Goal: Information Seeking & Learning: Understand process/instructions

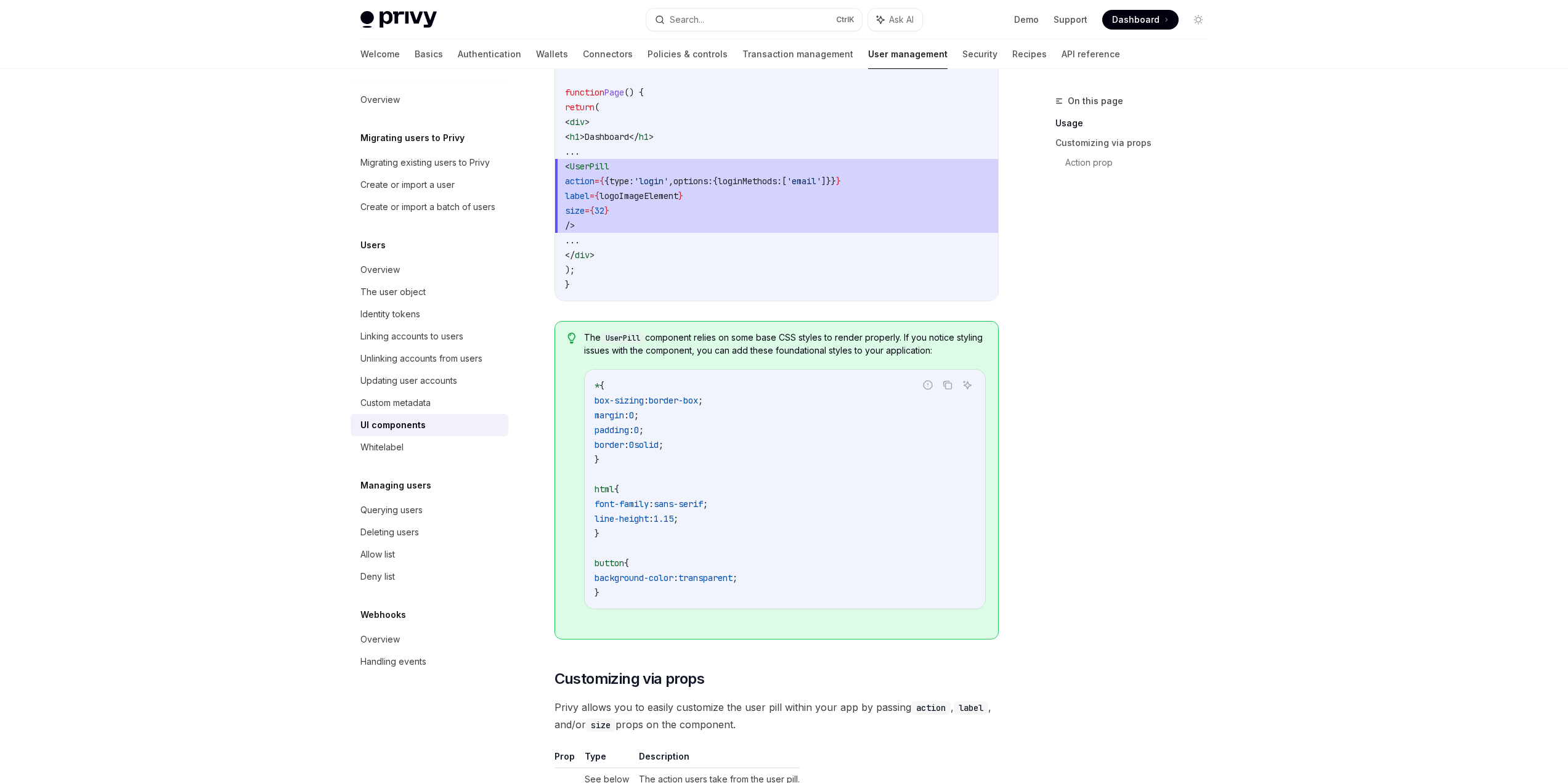
scroll to position [1170, 0]
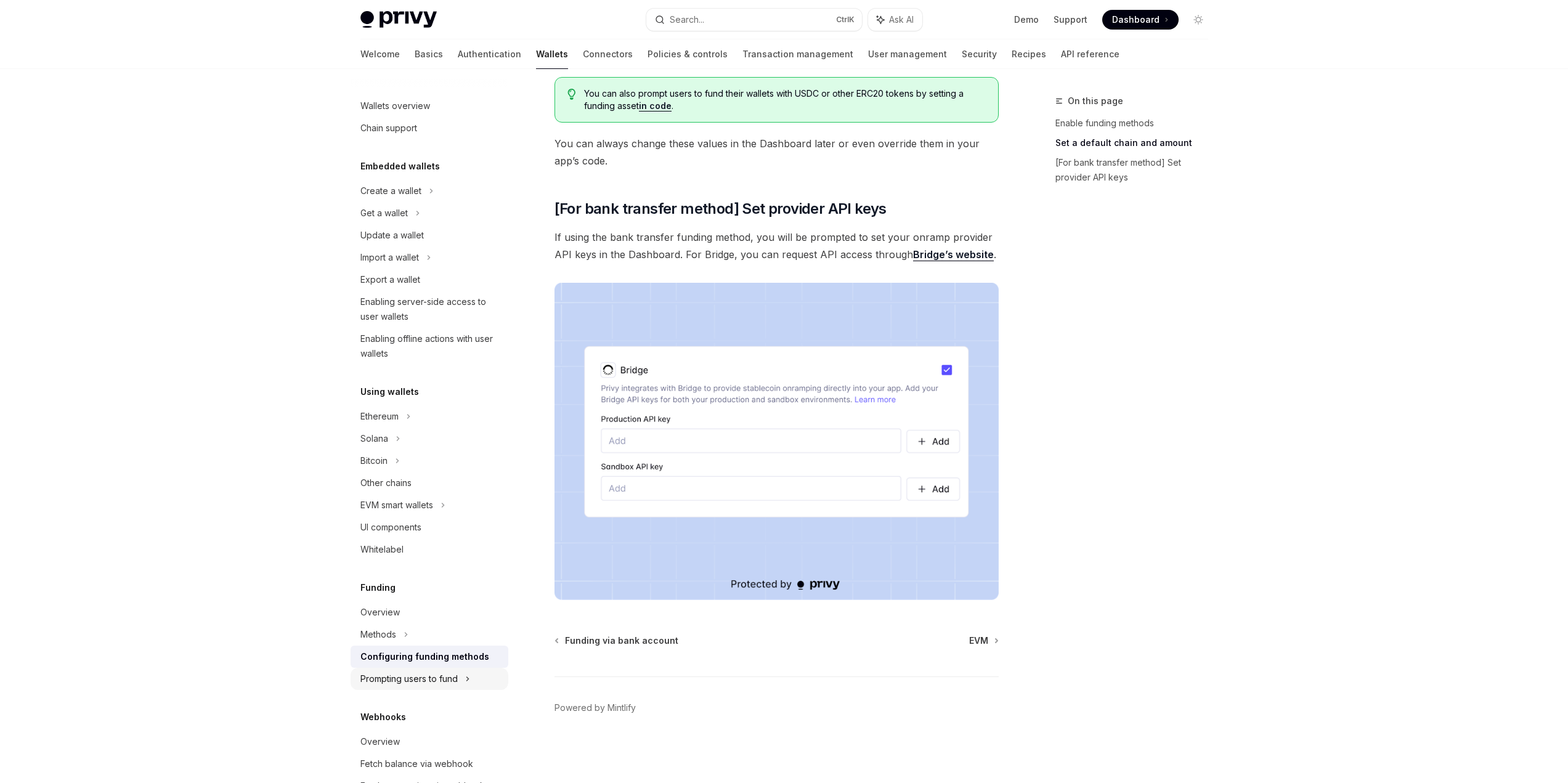
click at [419, 685] on div "Prompting users to fund" at bounding box center [409, 679] width 98 height 15
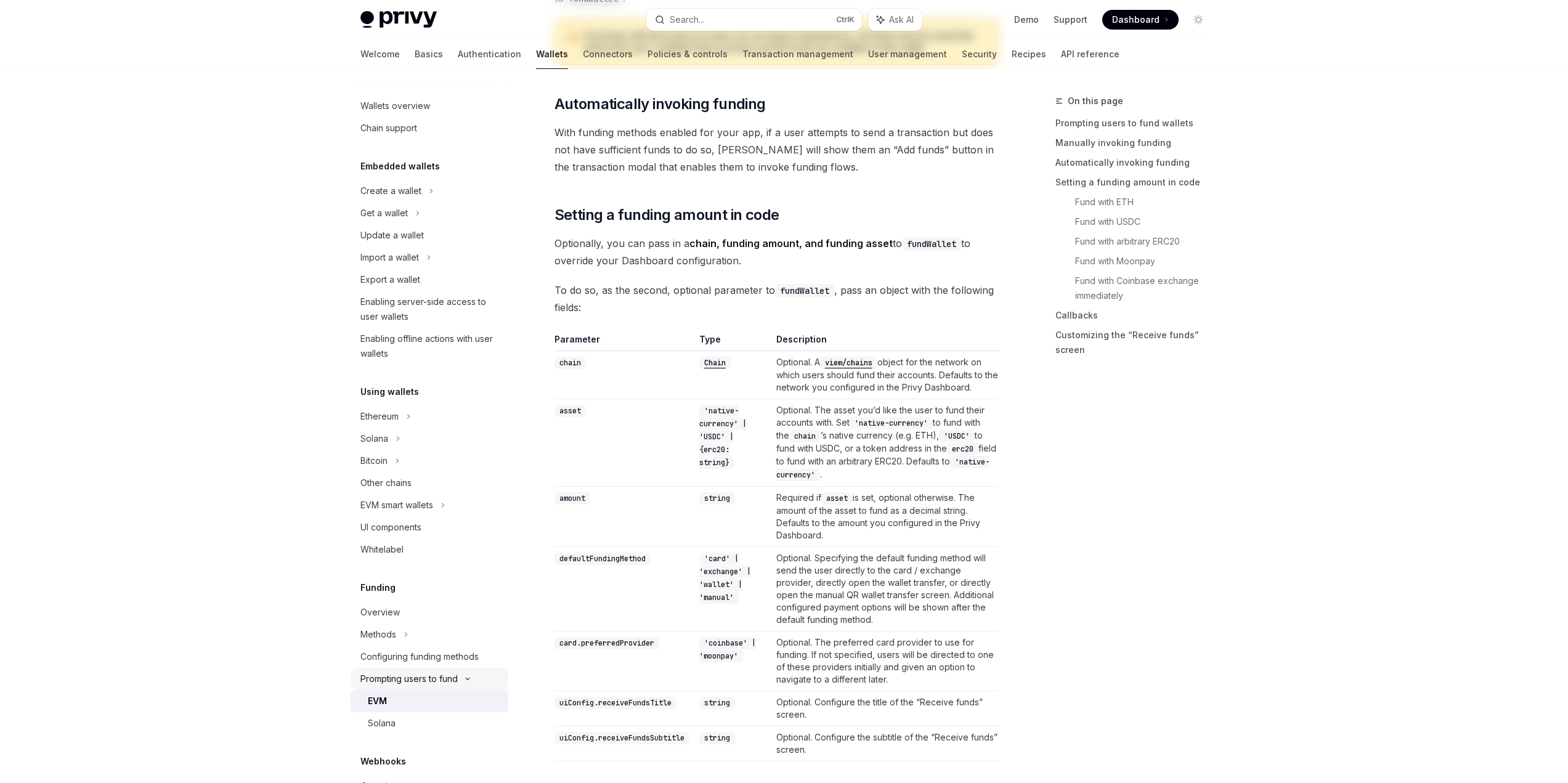
type textarea "*"
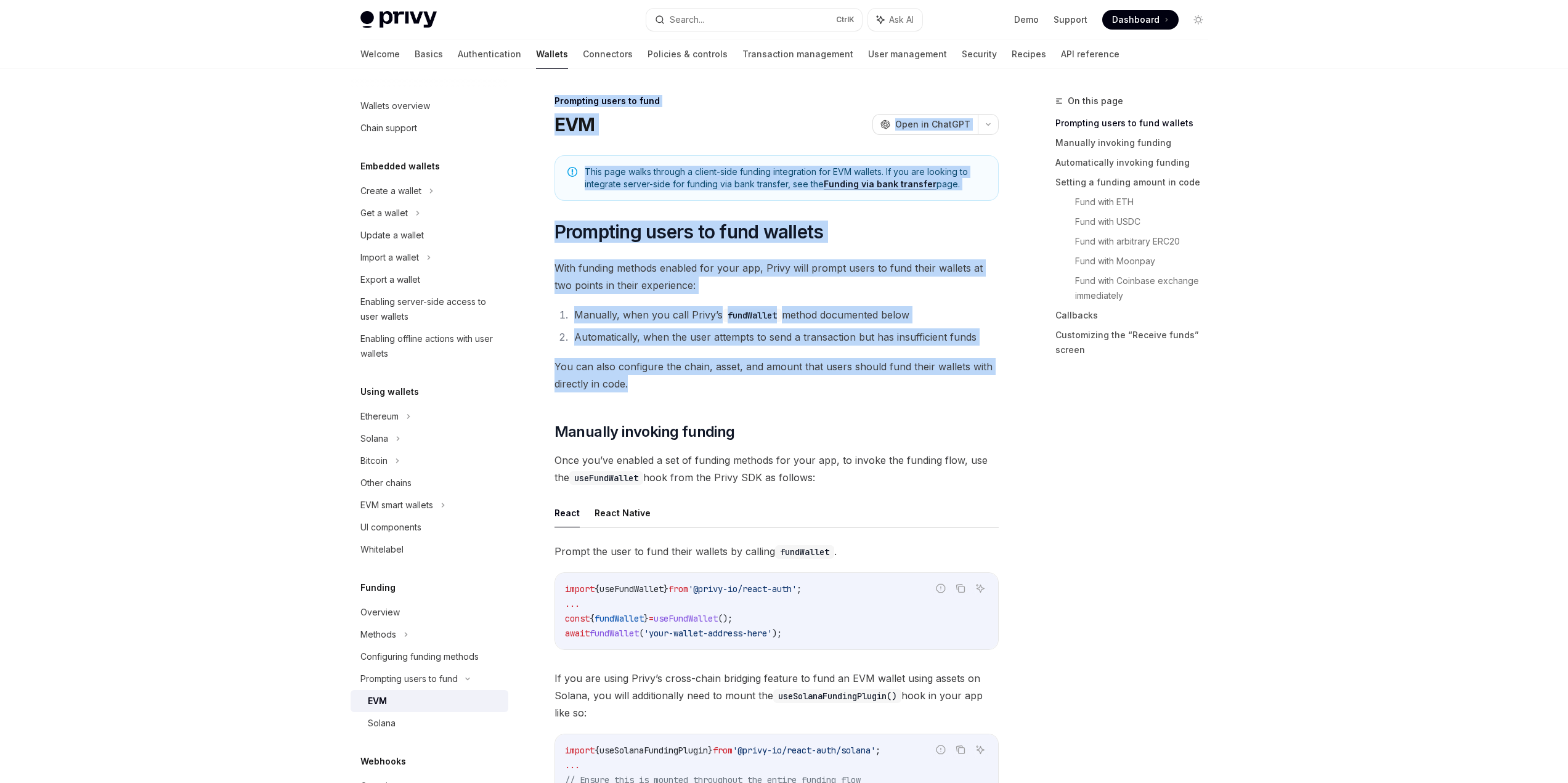
drag, startPoint x: 551, startPoint y: 98, endPoint x: 670, endPoint y: 394, distance: 319.0
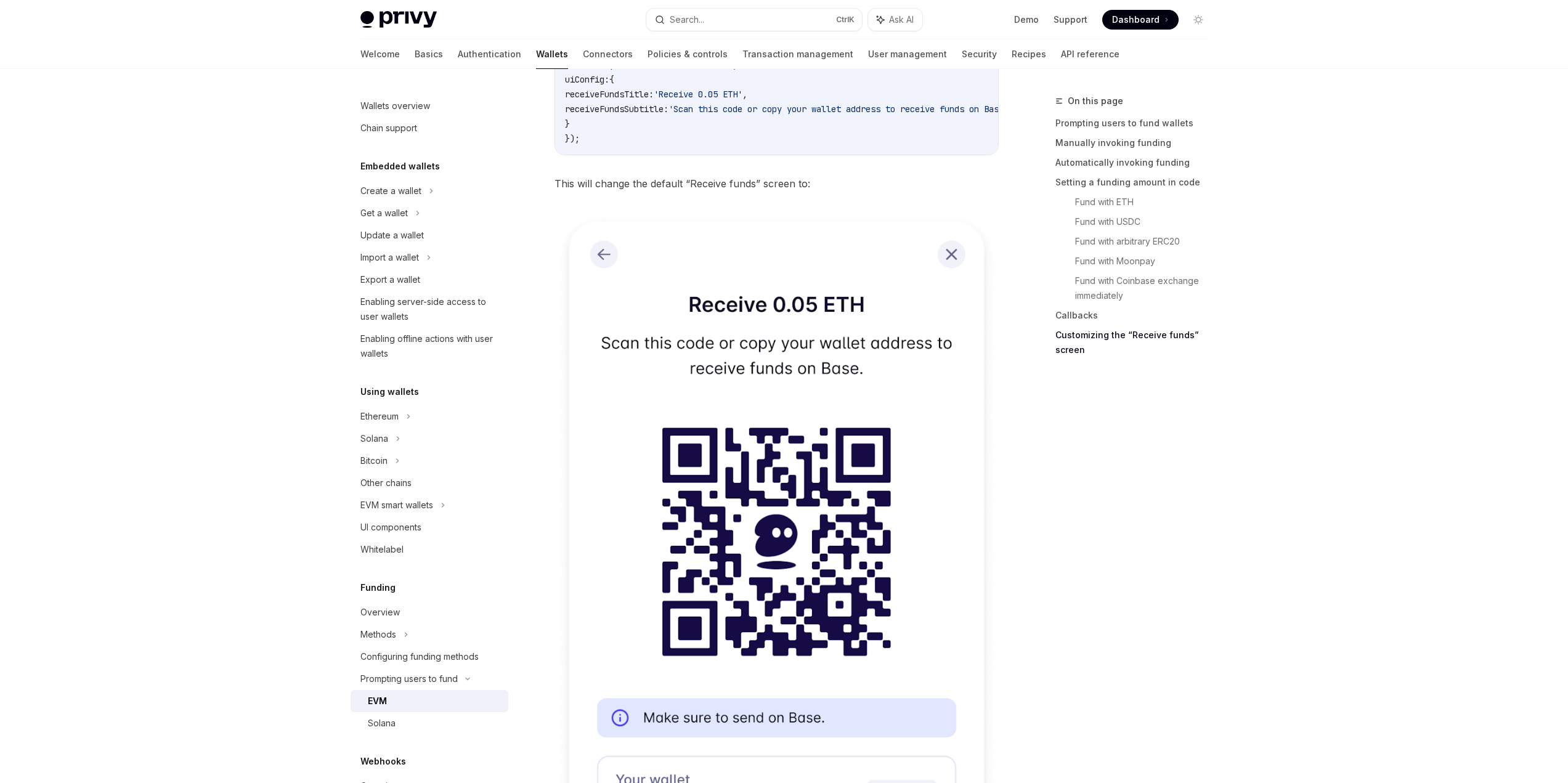
scroll to position [3451, 0]
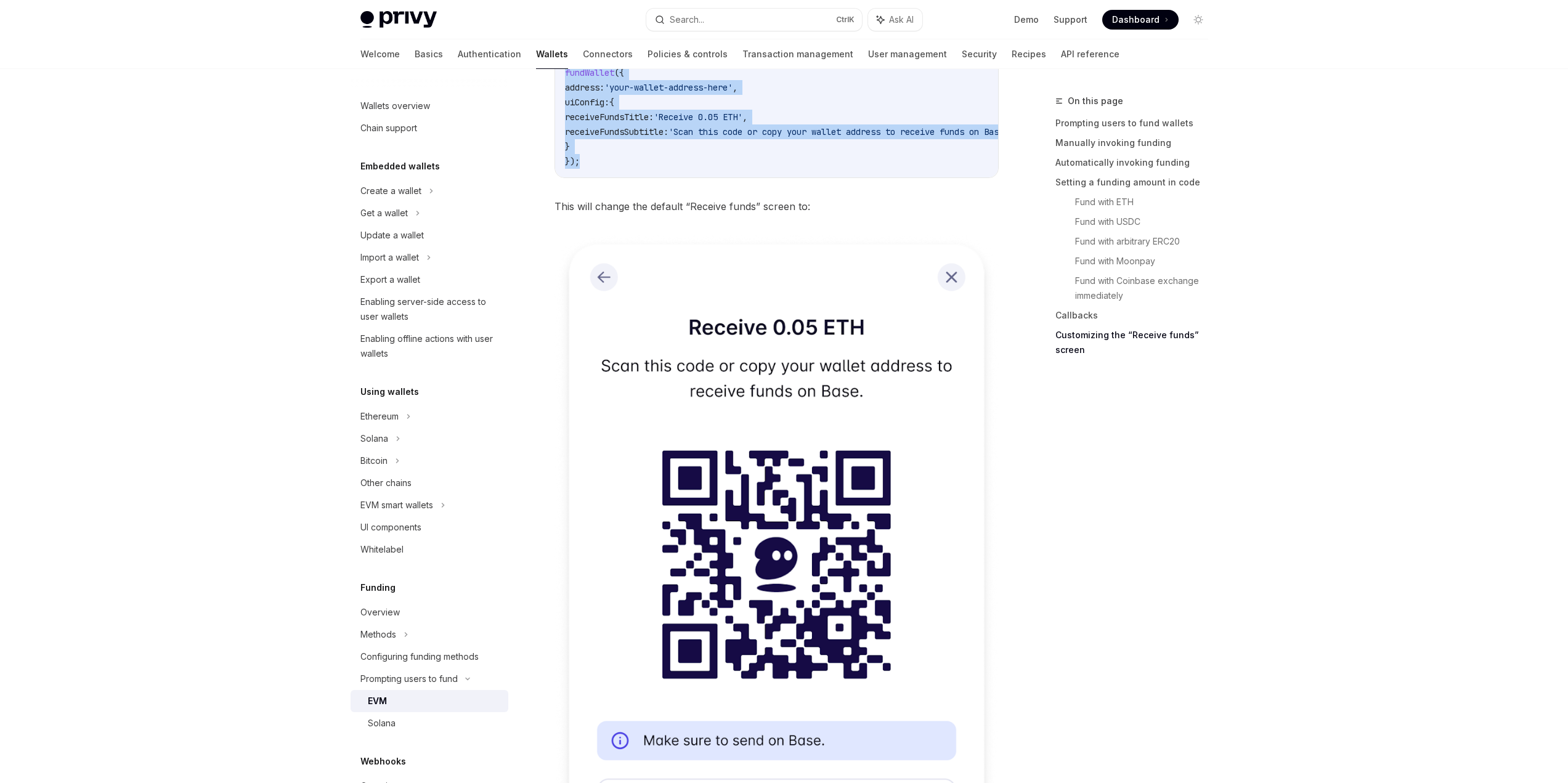
click at [666, 175] on div "import { useFundWallet } from '@privy-io/react-auth' ; // ... const { fundWalle…" at bounding box center [777, 87] width 443 height 180
copy div "Loremipsu dolor si amet CON AdipIS Elit se DoeiUSM TempOR Inci ut LaboREE Dolo …"
